Goal: Information Seeking & Learning: Learn about a topic

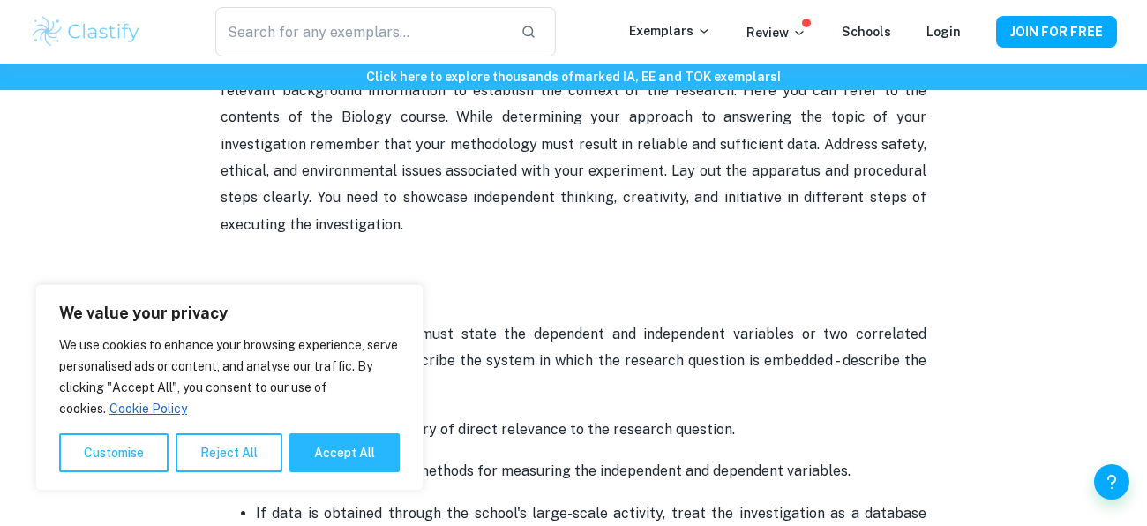
scroll to position [1063, 0]
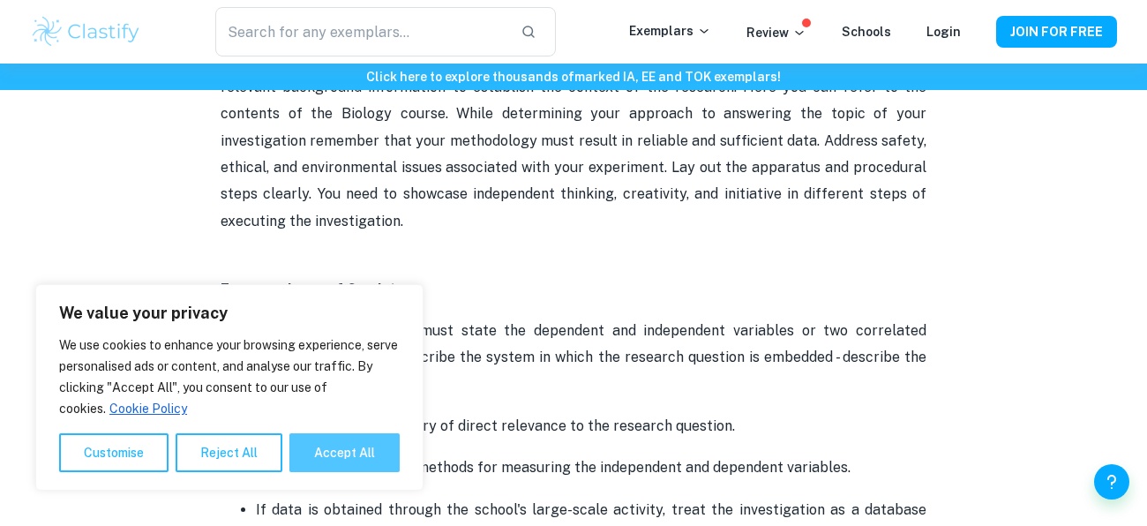
click at [380, 445] on button "Accept All" at bounding box center [344, 452] width 110 height 39
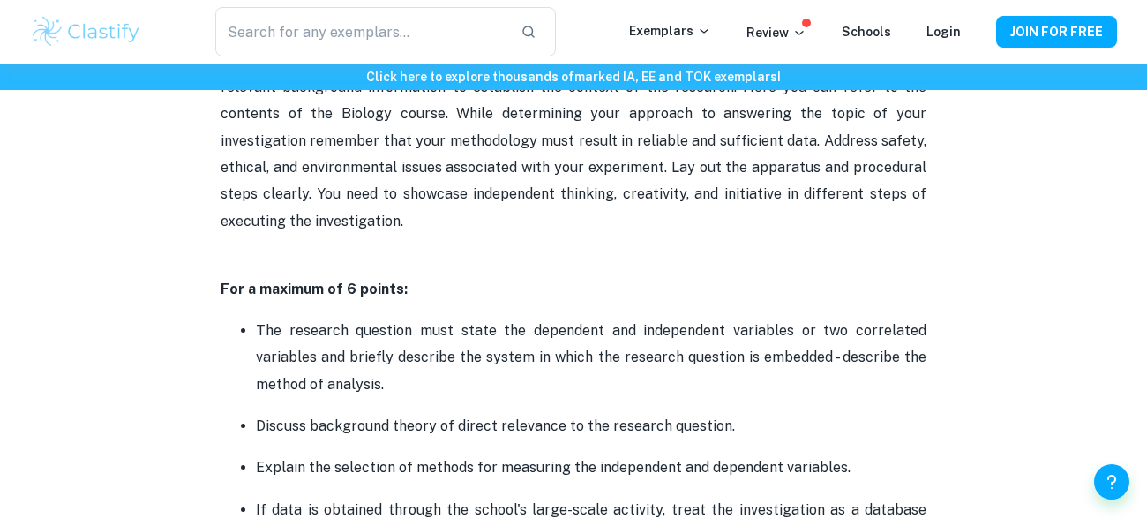
checkbox input "true"
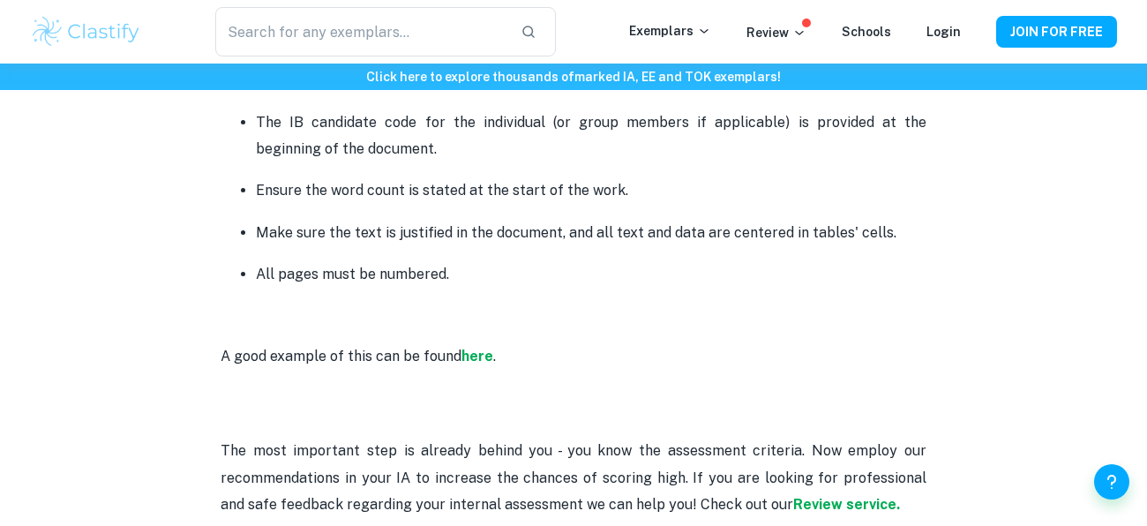
scroll to position [4615, 0]
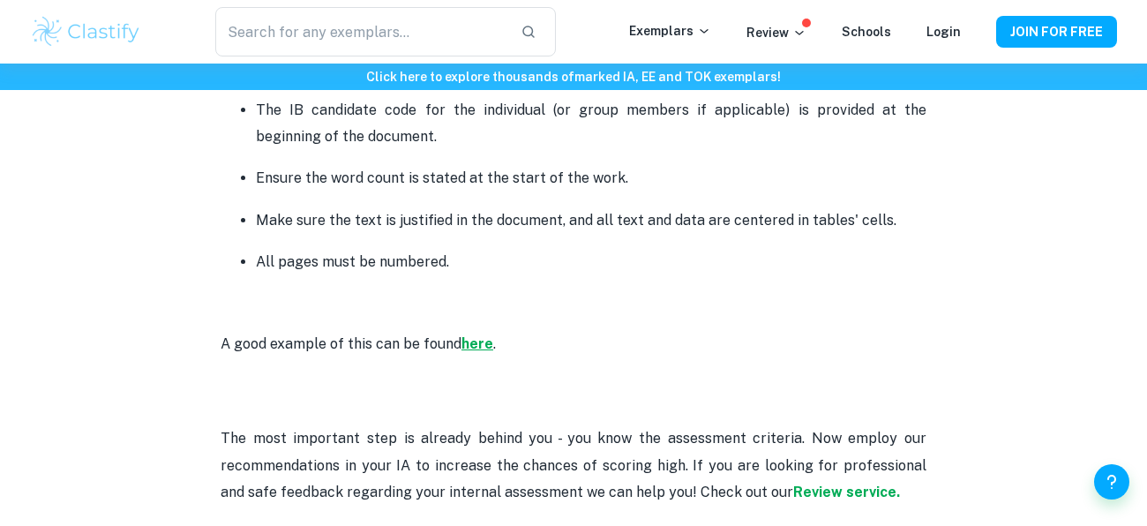
click at [473, 340] on strong "here" at bounding box center [477, 343] width 32 height 17
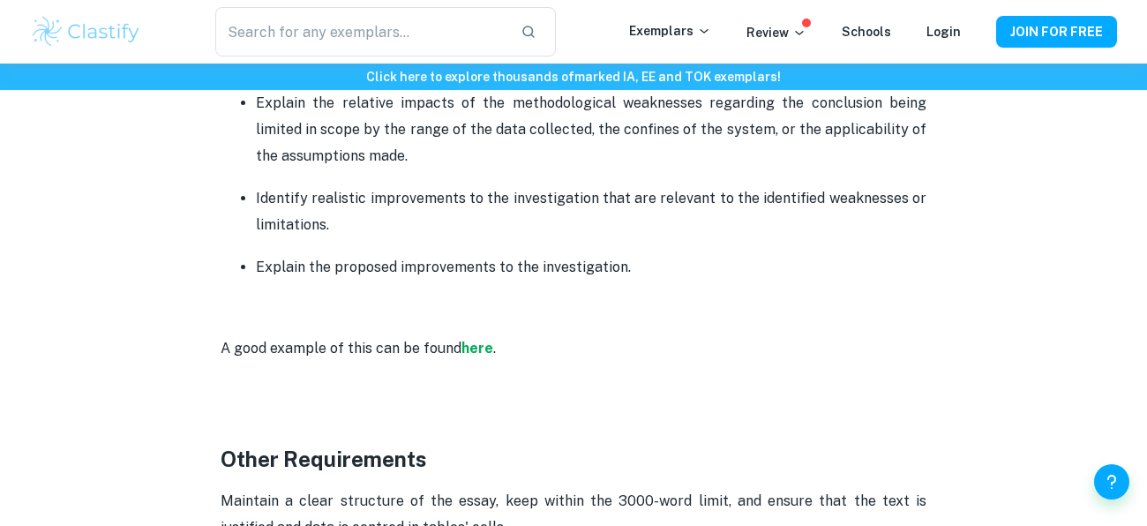
scroll to position [4048, 0]
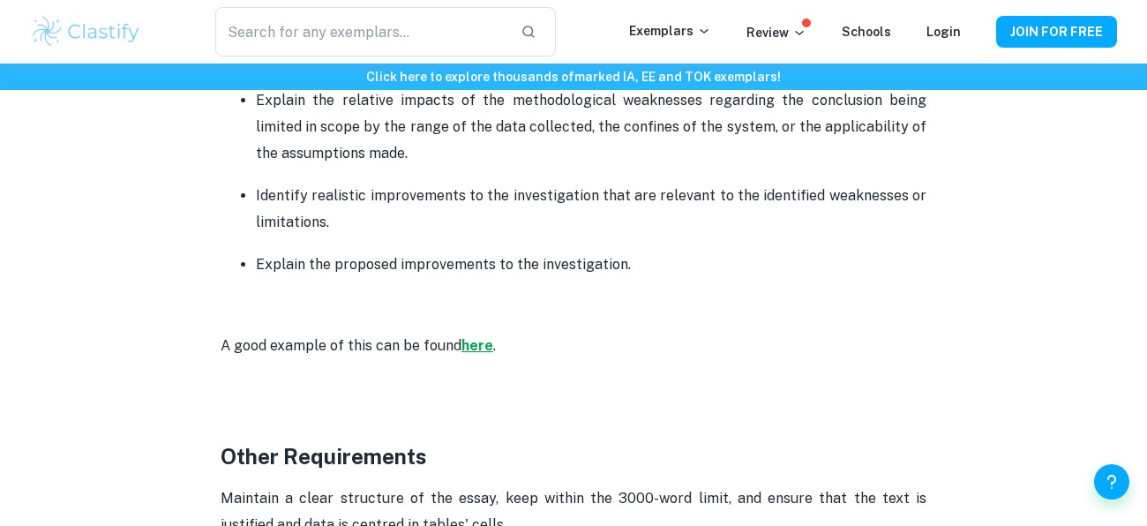
click at [475, 340] on strong "here" at bounding box center [477, 345] width 32 height 17
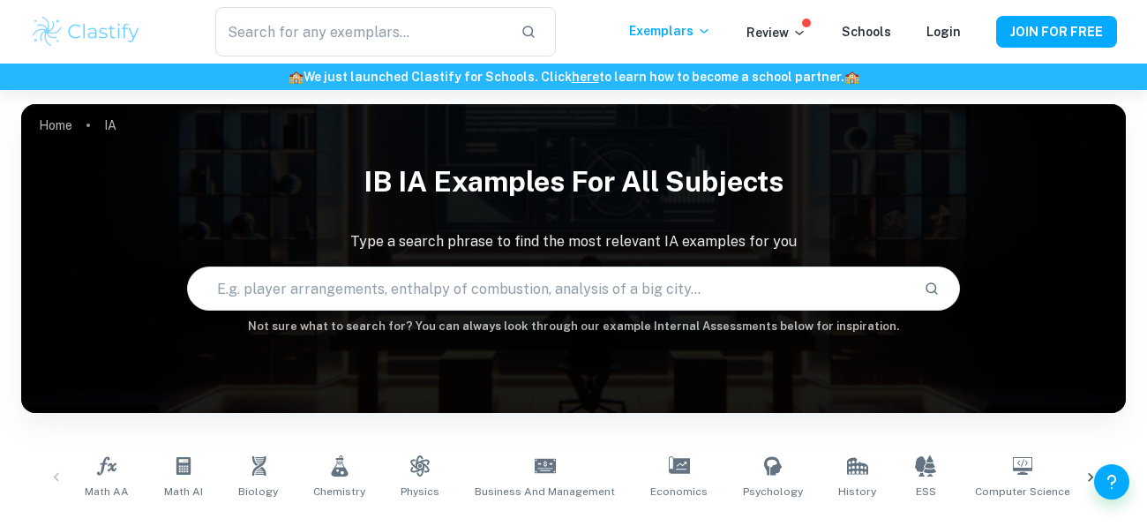
scroll to position [317, 0]
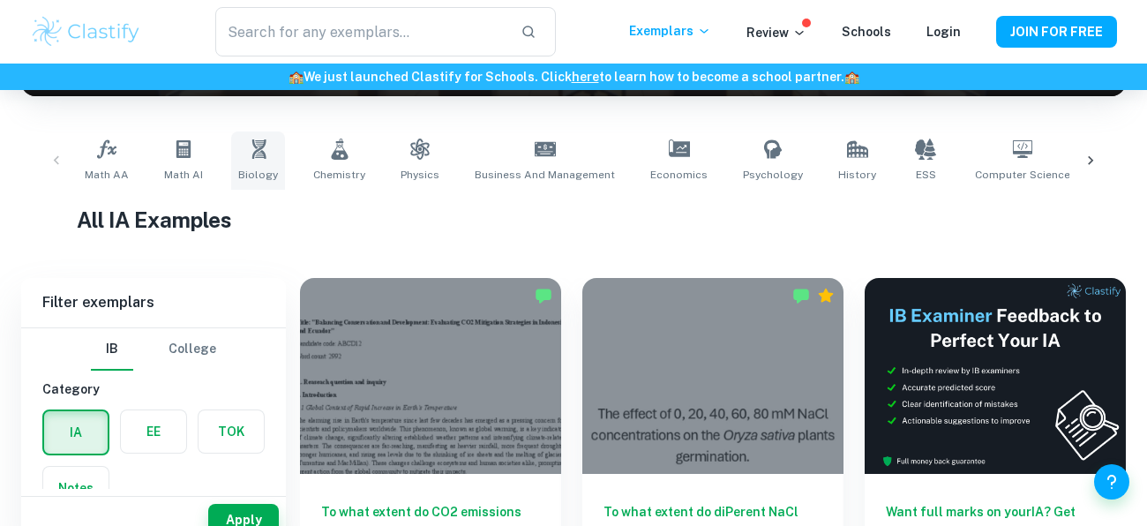
click at [250, 147] on icon at bounding box center [258, 148] width 21 height 21
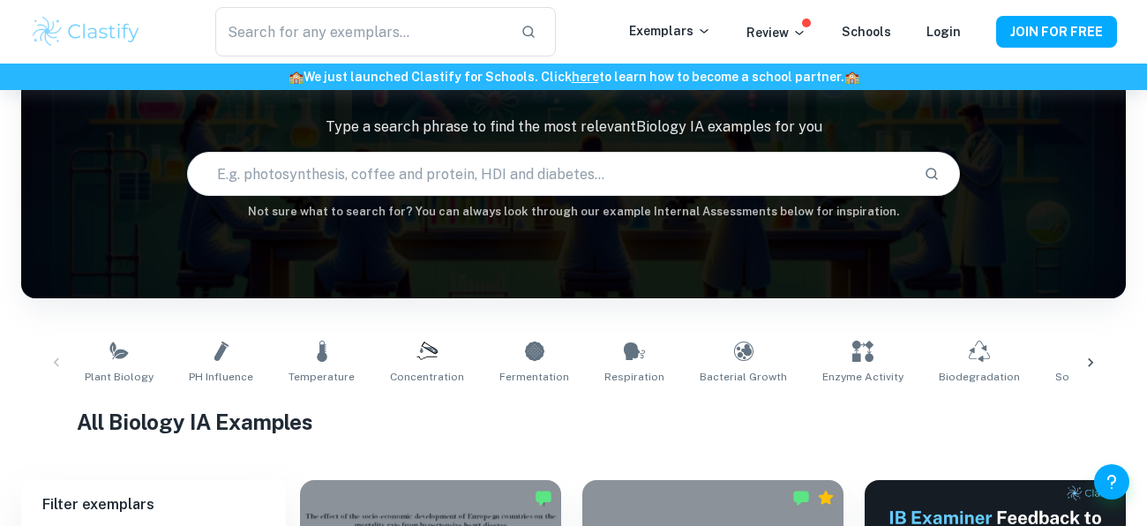
scroll to position [436, 0]
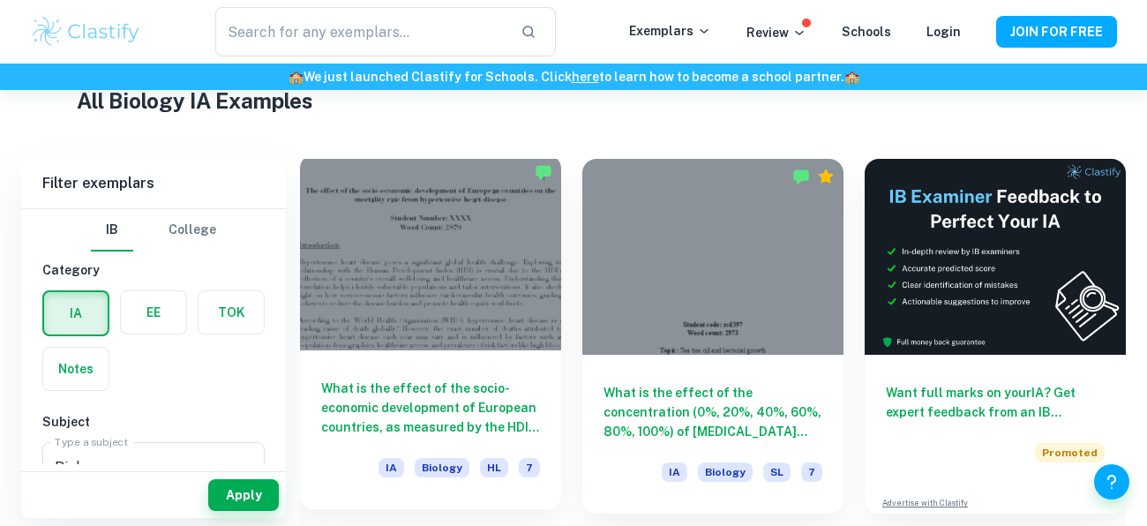
click at [459, 284] on div at bounding box center [430, 252] width 261 height 196
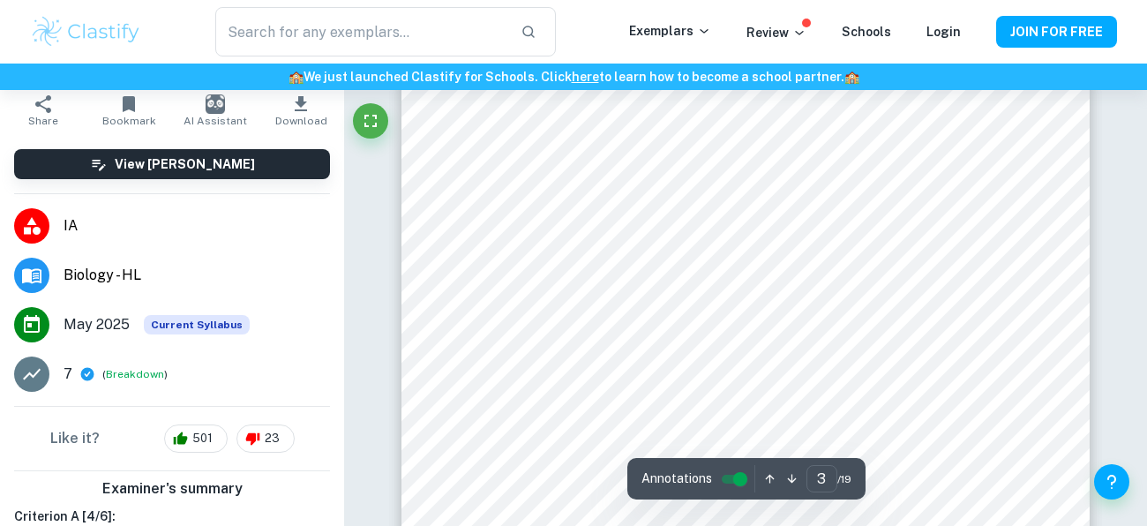
scroll to position [2225, 0]
type input "4"
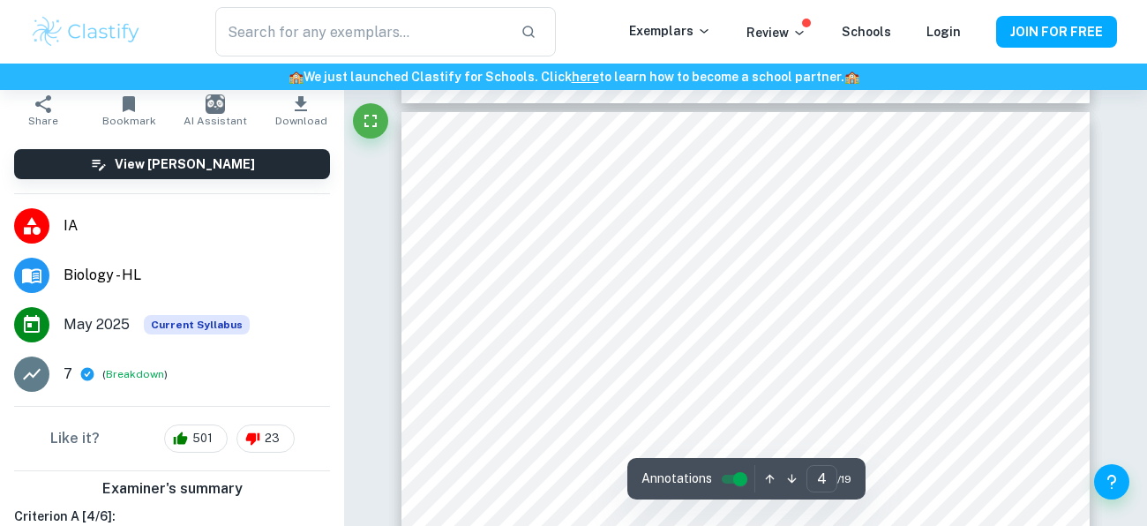
scroll to position [3162, 0]
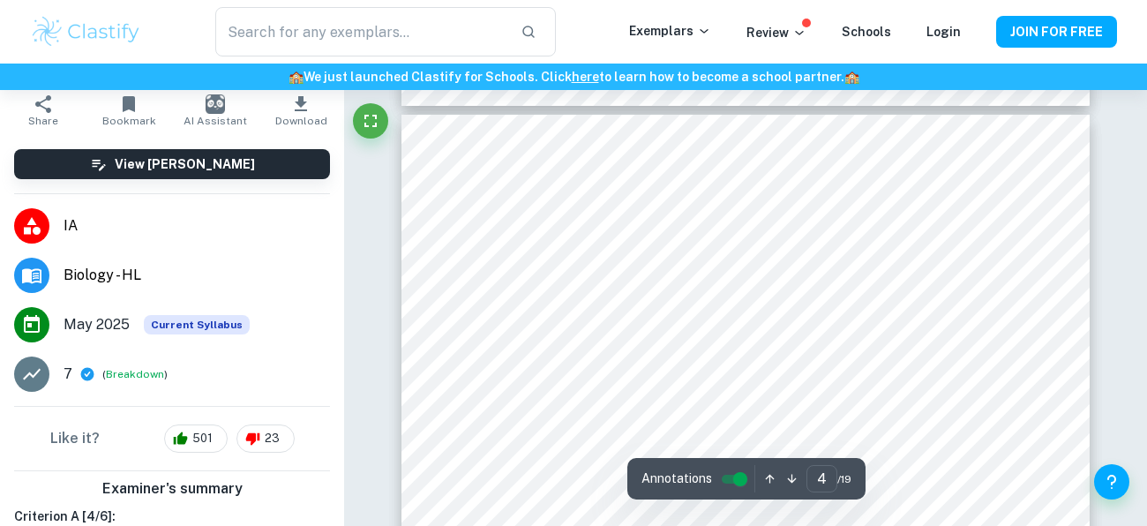
click at [835, 288] on div at bounding box center [745, 294] width 557 height 21
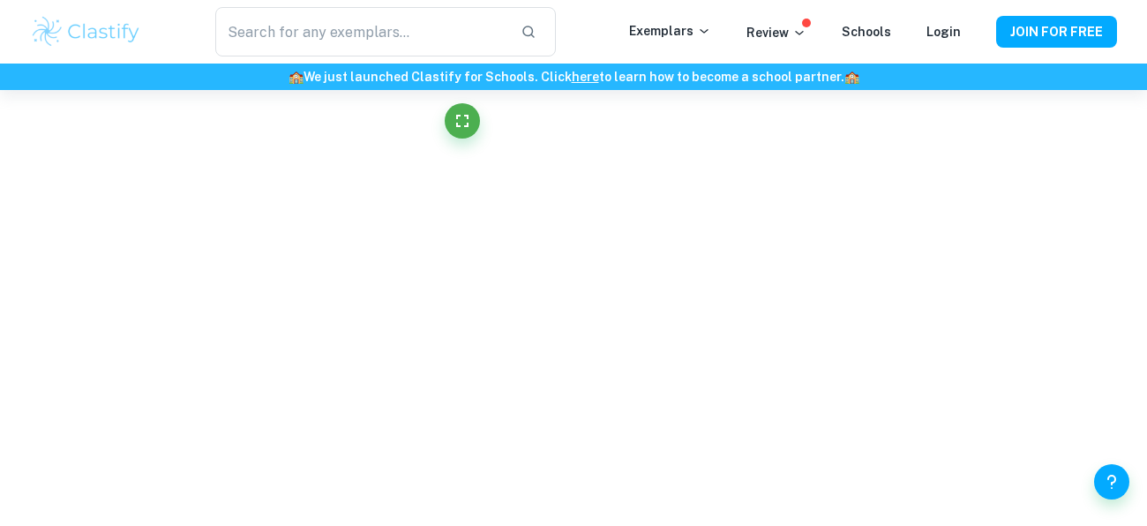
scroll to position [896, 0]
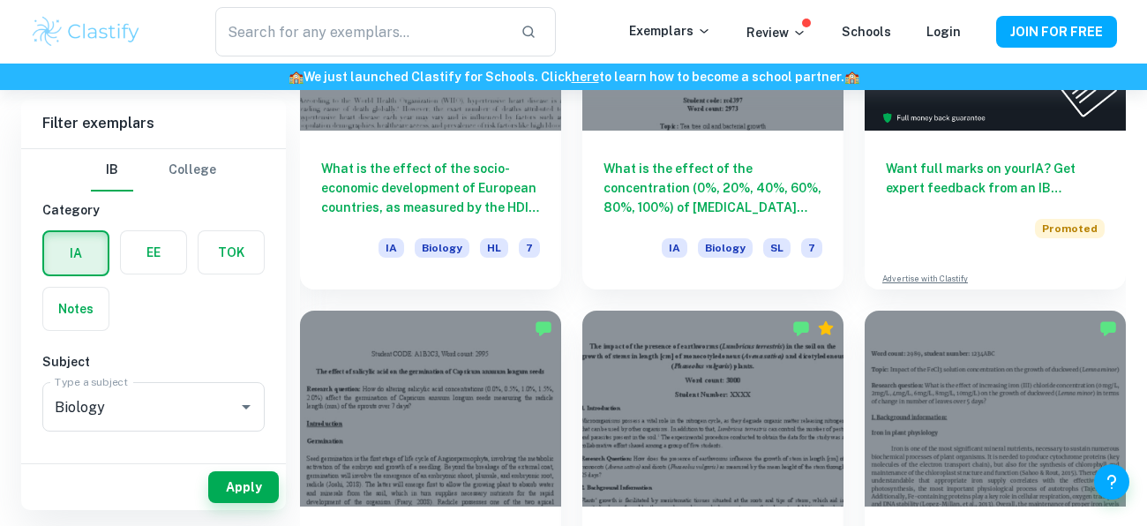
scroll to position [481, 0]
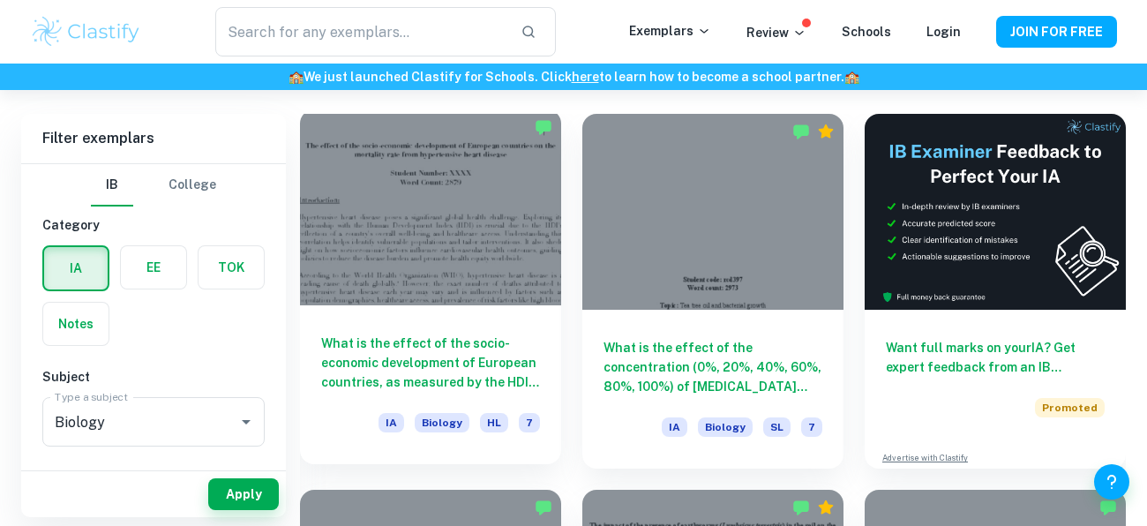
click at [370, 280] on div at bounding box center [430, 207] width 261 height 196
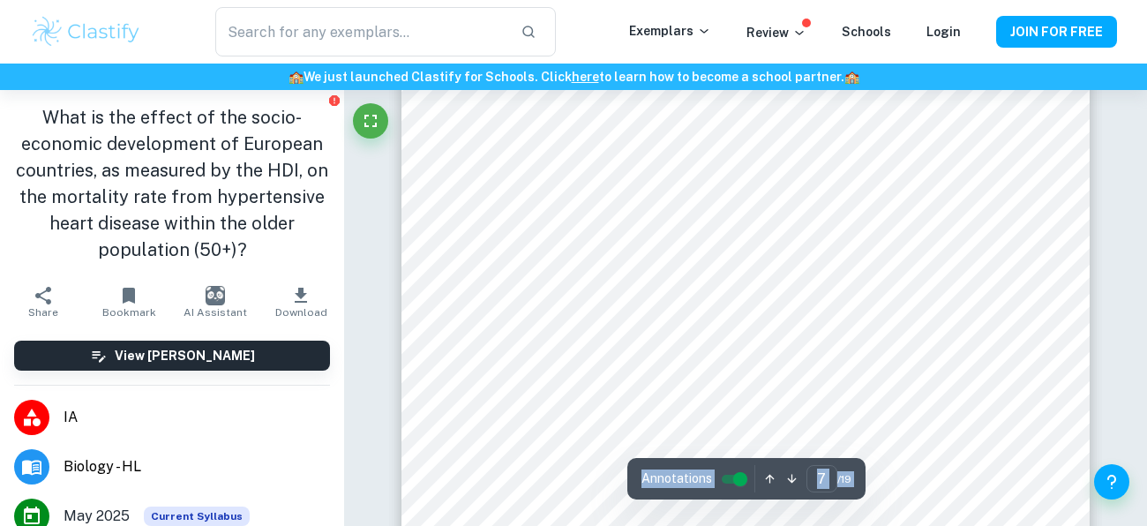
scroll to position [6216, 0]
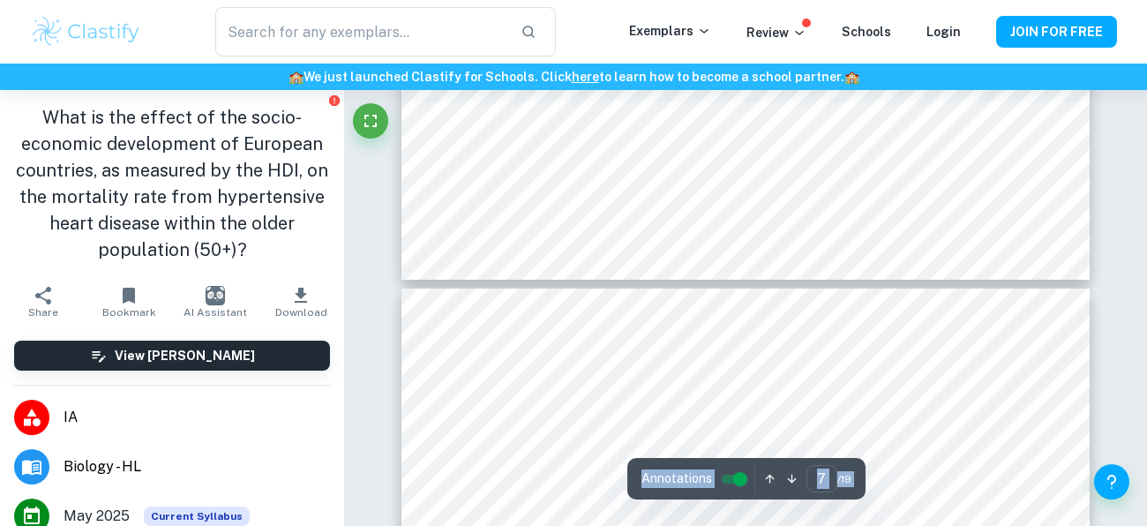
type input "8"
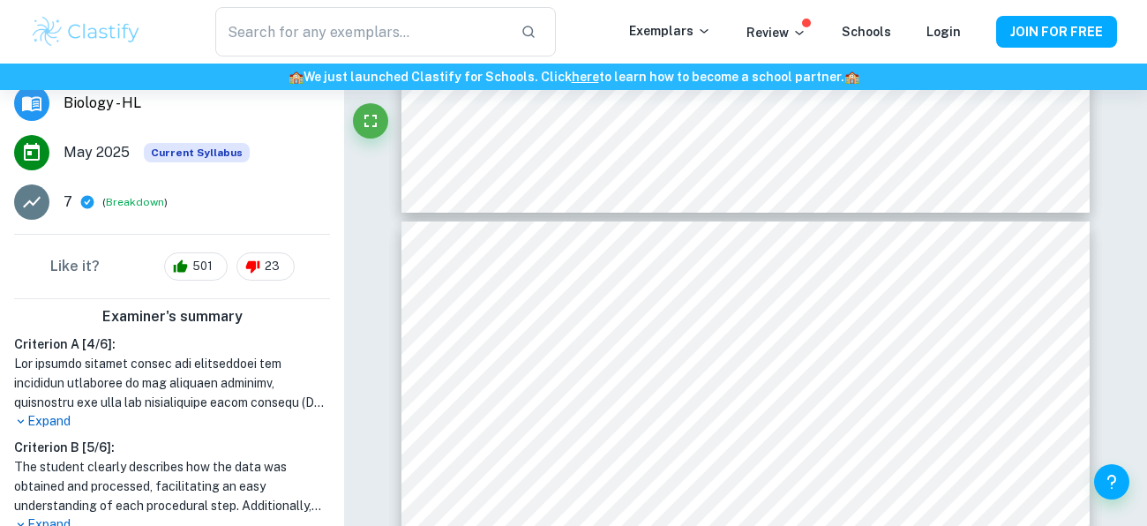
scroll to position [377, 0]
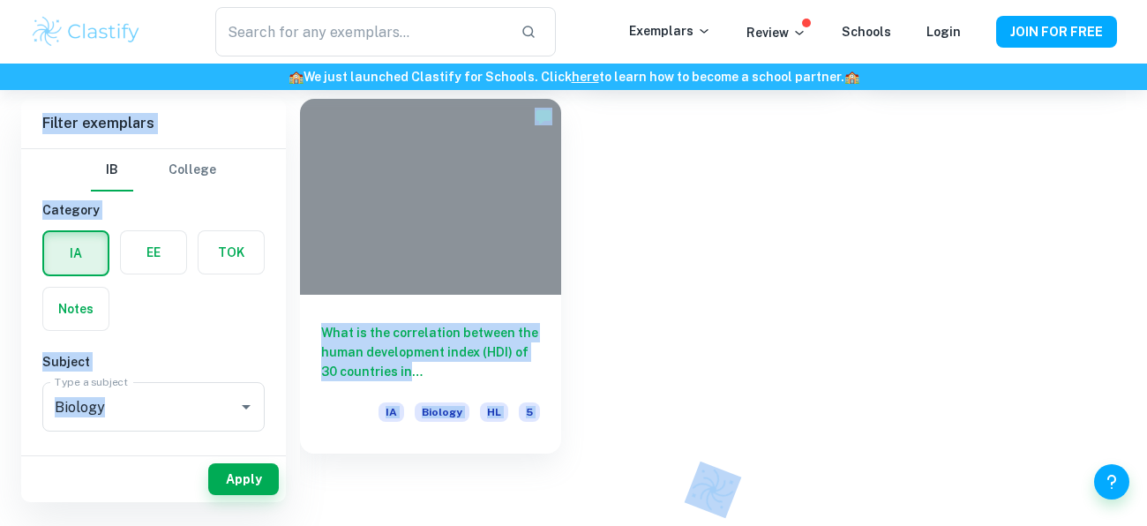
scroll to position [481, 0]
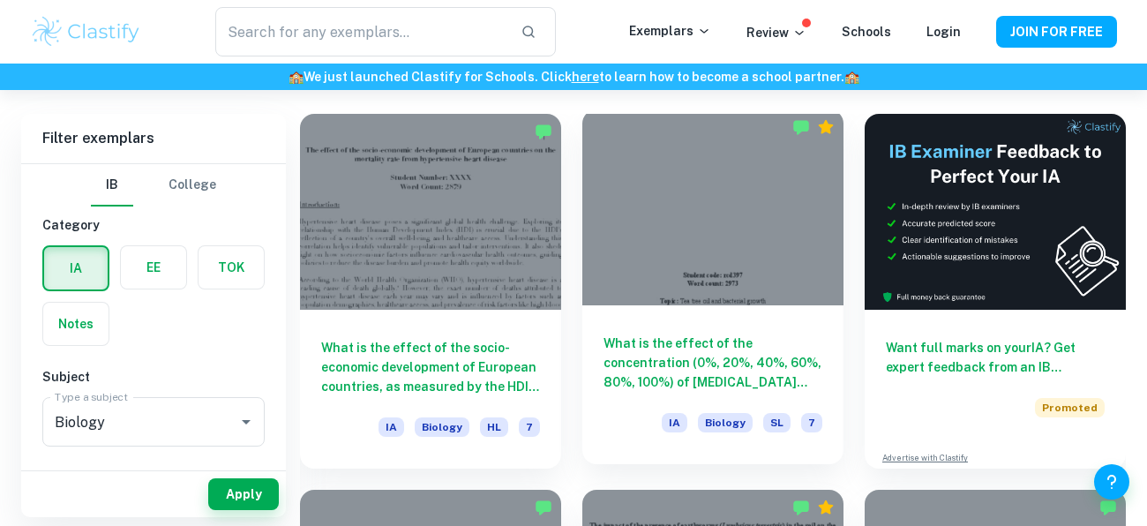
click at [782, 265] on div at bounding box center [712, 207] width 261 height 196
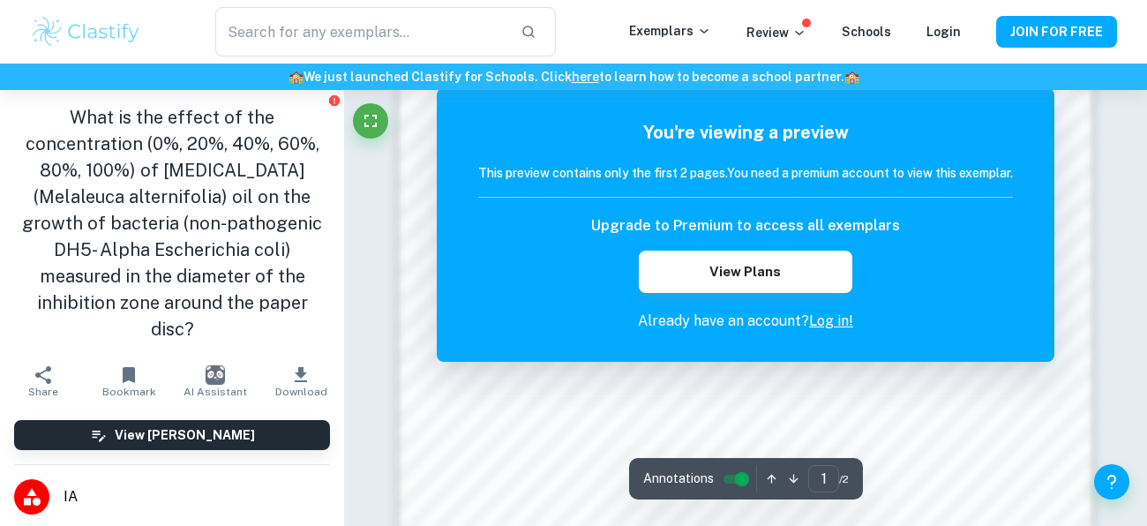
scroll to position [1658, 0]
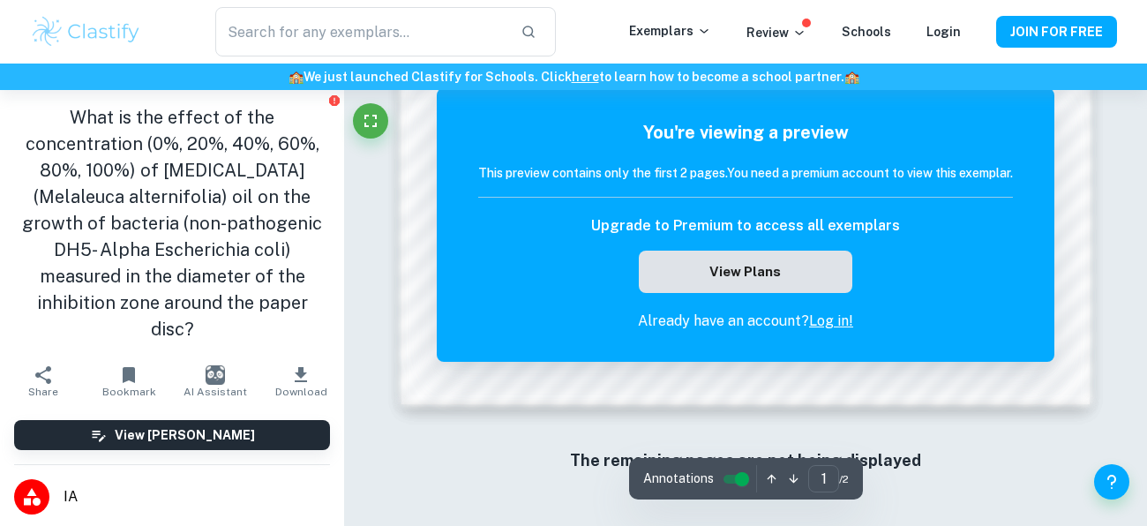
click at [780, 258] on button "View Plans" at bounding box center [745, 271] width 213 height 42
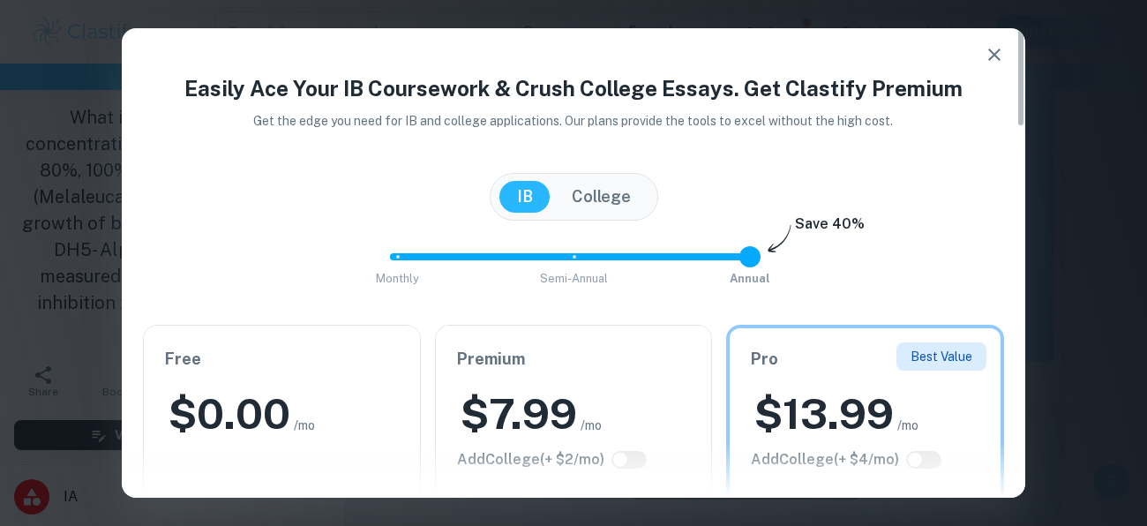
scroll to position [899, 0]
click at [988, 64] on icon "button" at bounding box center [993, 54] width 21 height 21
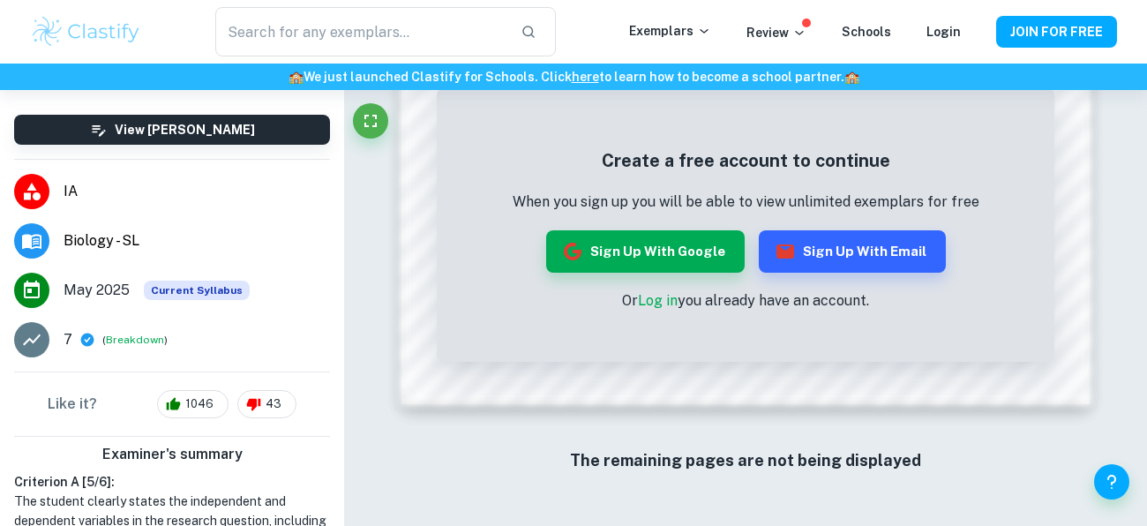
scroll to position [253, 0]
